Goal: Navigation & Orientation: Find specific page/section

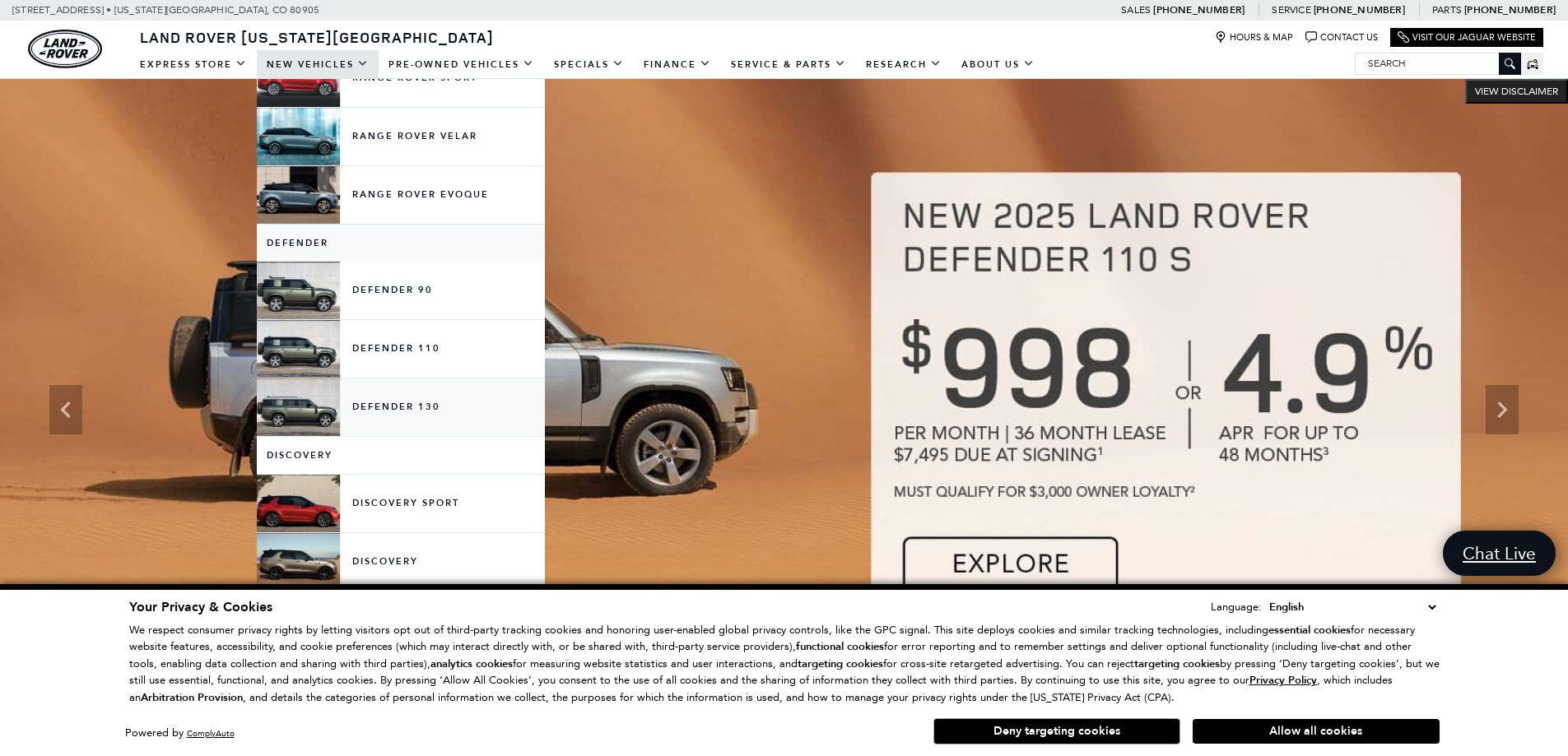
scroll to position [165, 0]
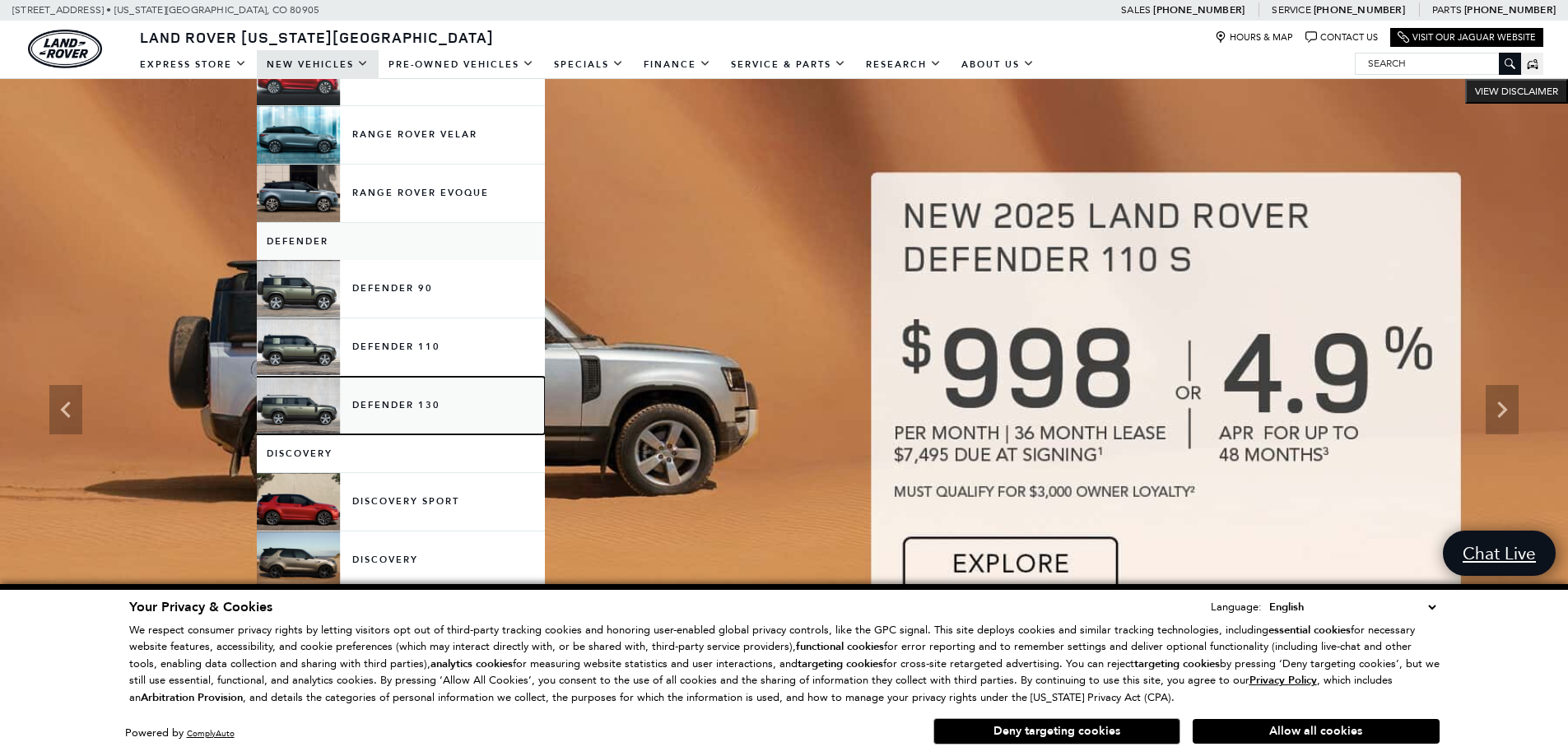
drag, startPoint x: 304, startPoint y: 392, endPoint x: 305, endPoint y: 382, distance: 10.0
click at [306, 391] on link "Defender 130" at bounding box center [401, 406] width 288 height 58
click at [307, 357] on link "Defender 110" at bounding box center [401, 347] width 288 height 58
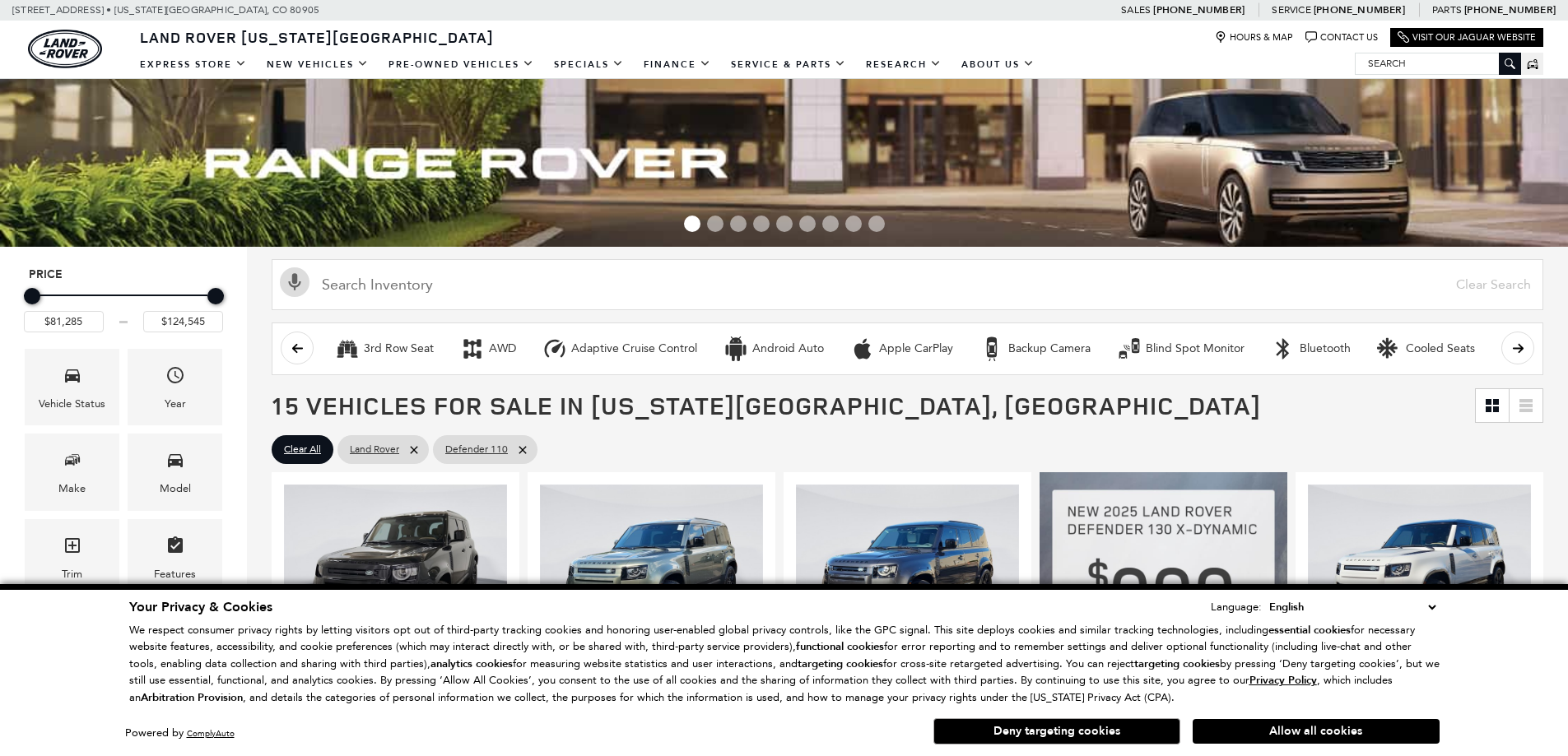
click at [1330, 737] on button "Allow all cookies" at bounding box center [1316, 731] width 247 height 25
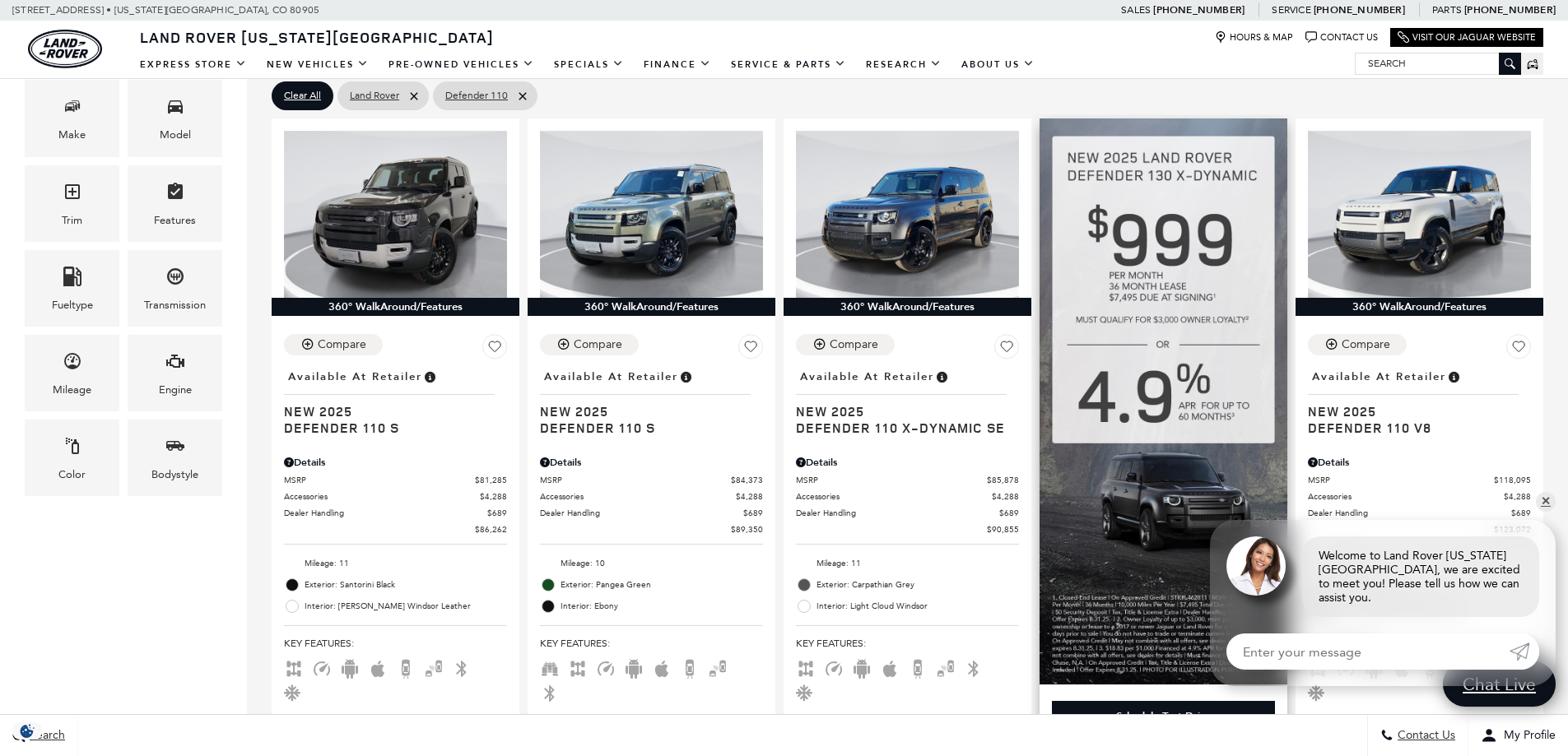
scroll to position [412, 0]
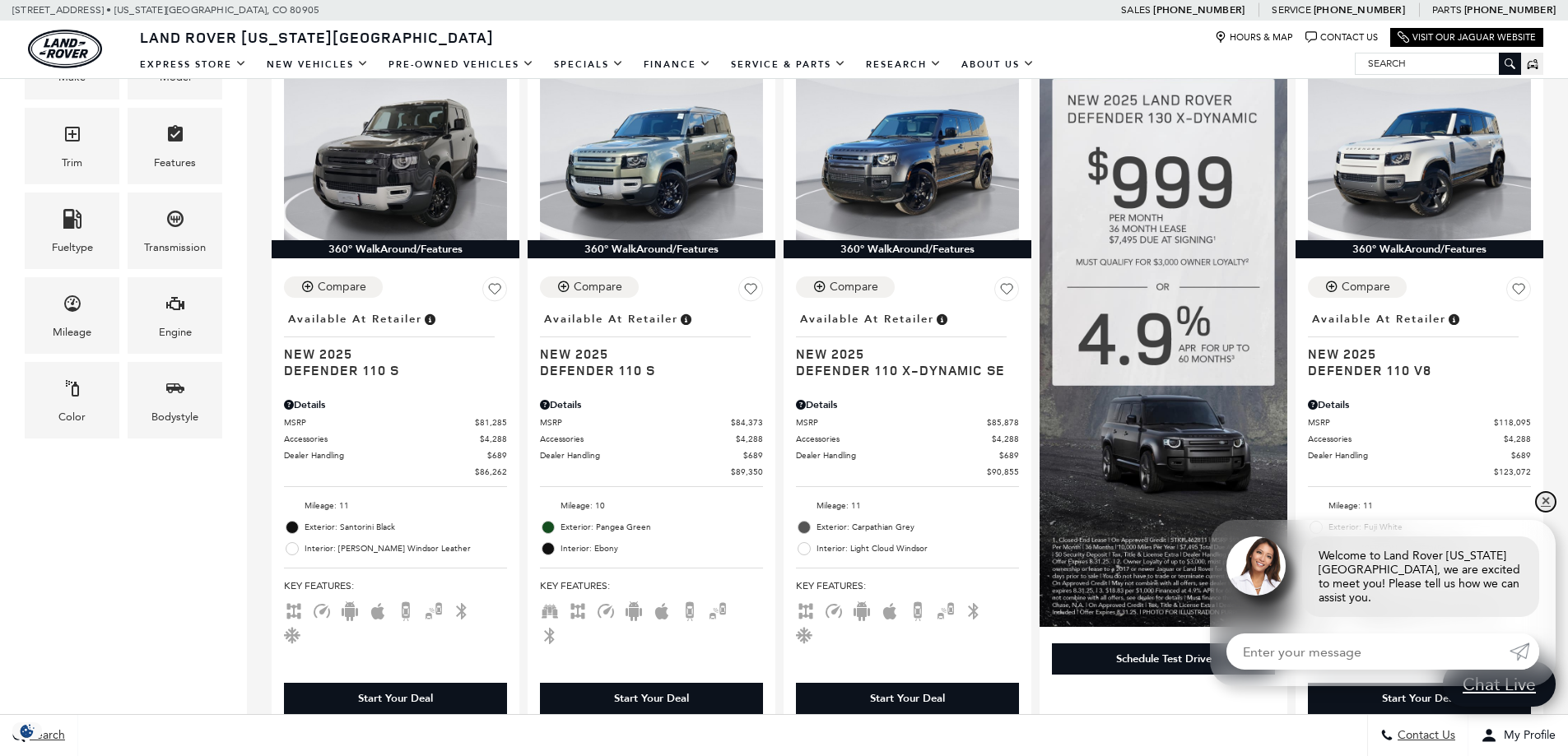
click at [1541, 512] on link "✕" at bounding box center [1546, 501] width 20 height 20
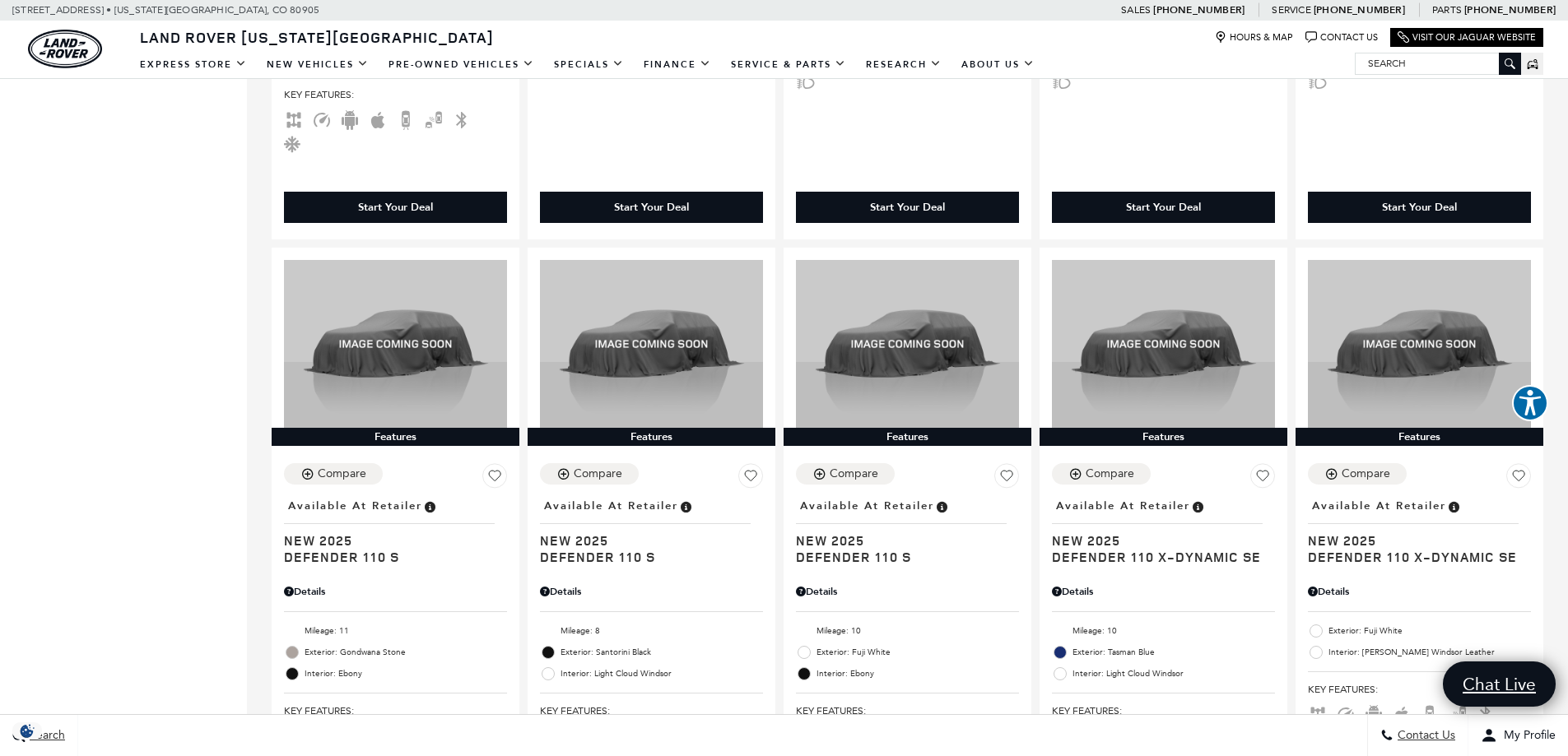
scroll to position [1234, 0]
